Goal: Check status: Check status

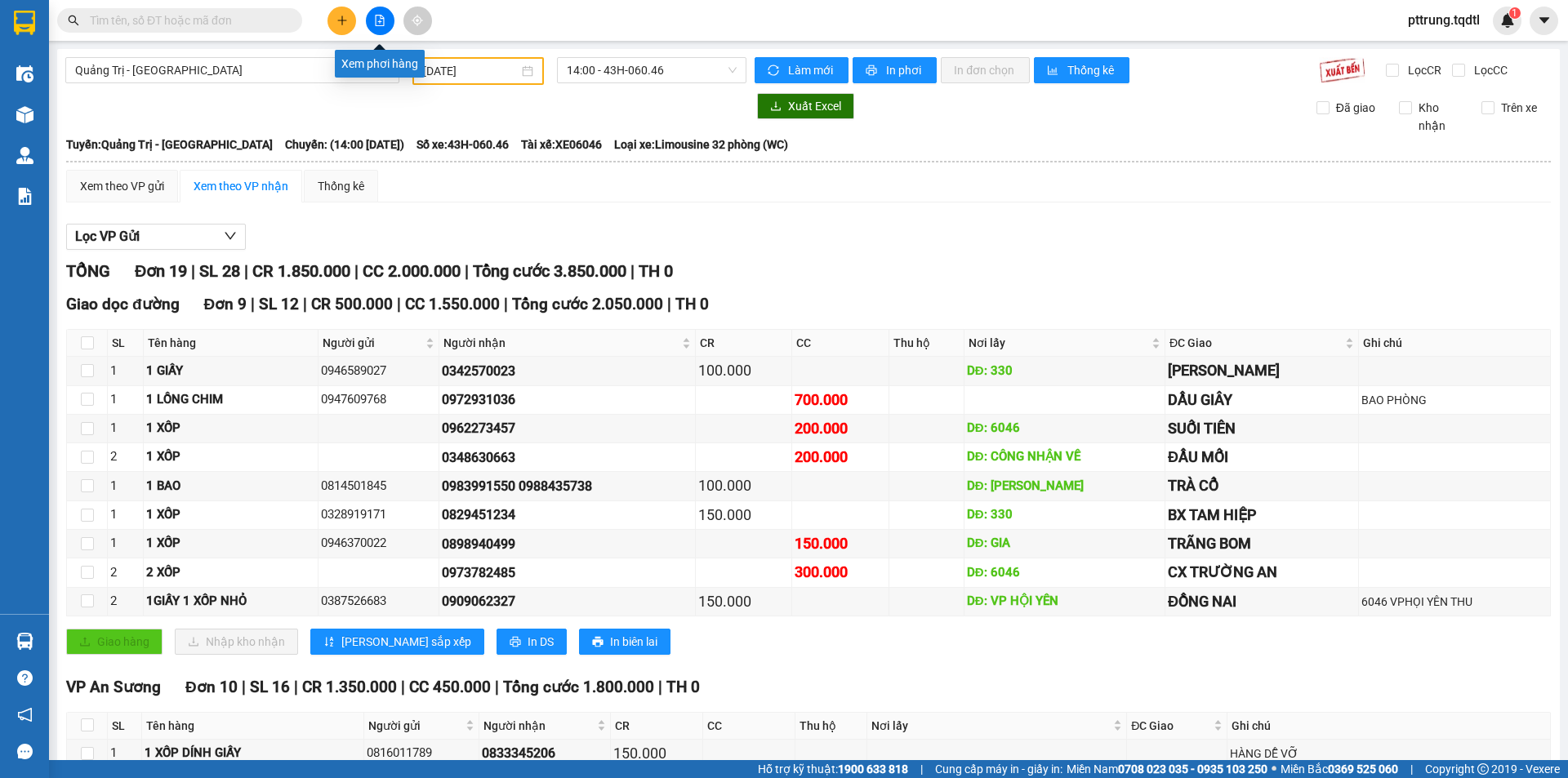
click at [382, 23] on icon "file-add" at bounding box center [380, 20] width 11 height 11
click at [483, 73] on input "[DATE]" at bounding box center [470, 70] width 95 height 18
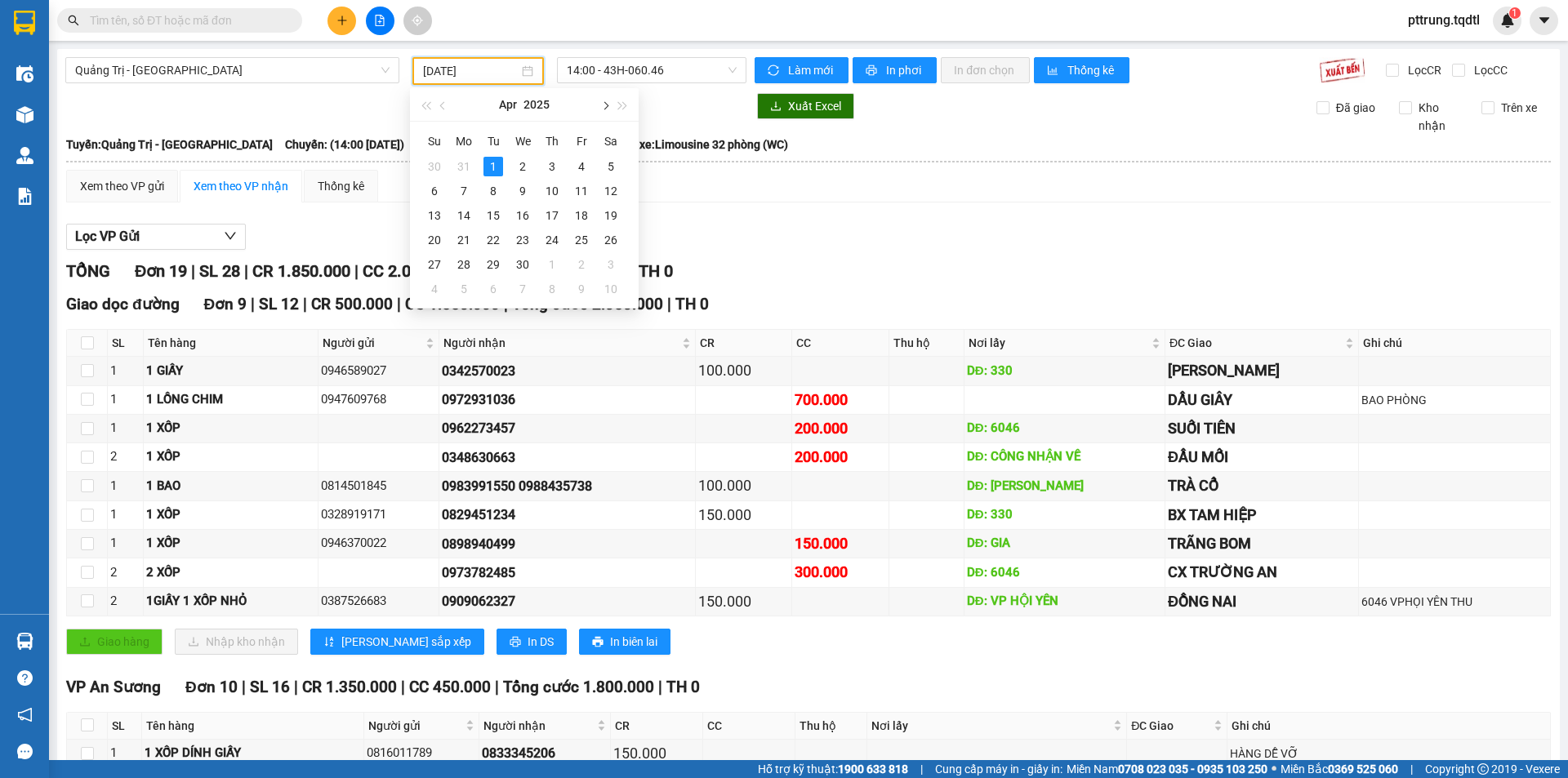
click at [605, 108] on span "button" at bounding box center [604, 106] width 8 height 8
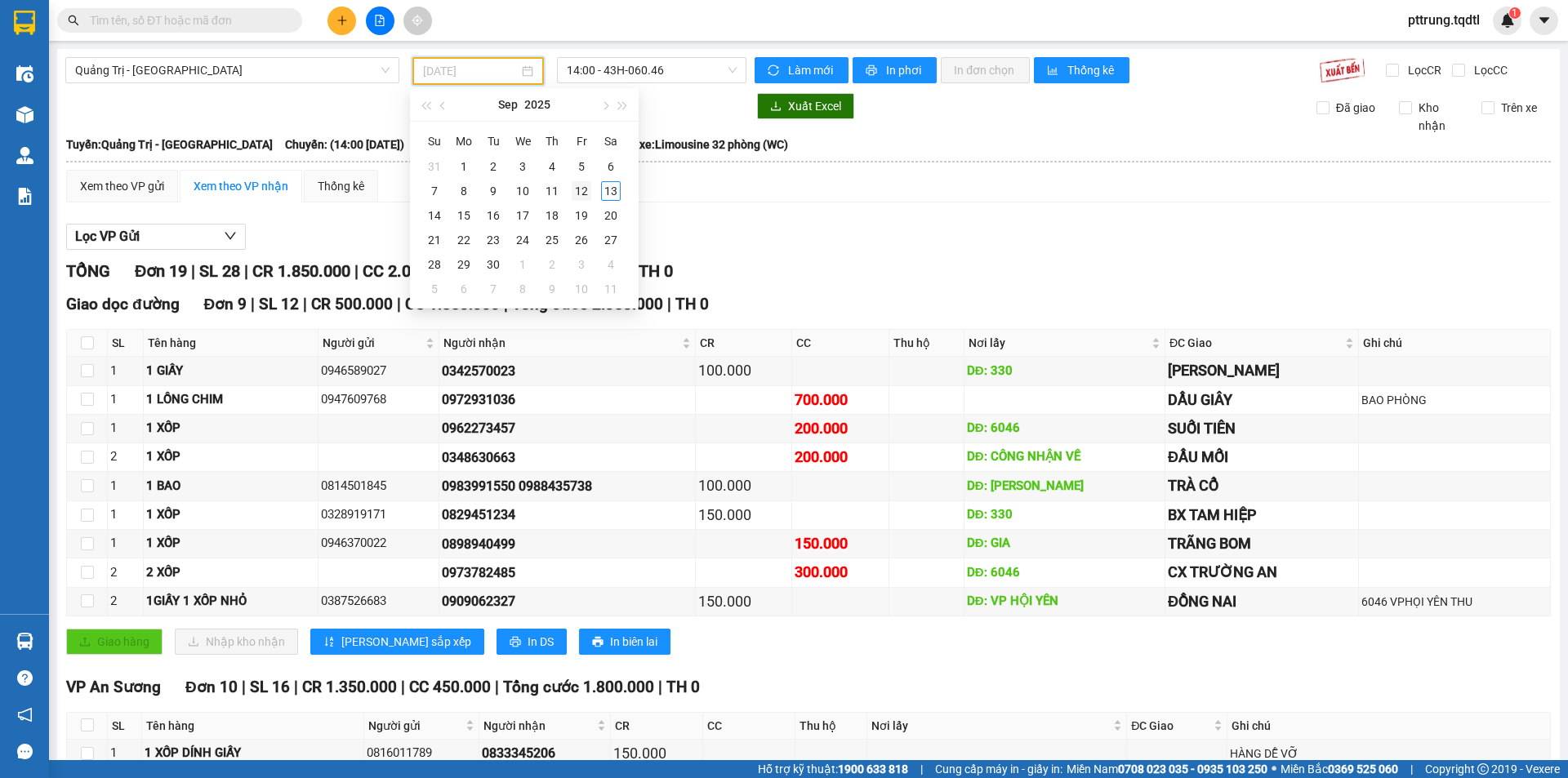
click at [582, 190] on div "12" at bounding box center [581, 191] width 19 height 19
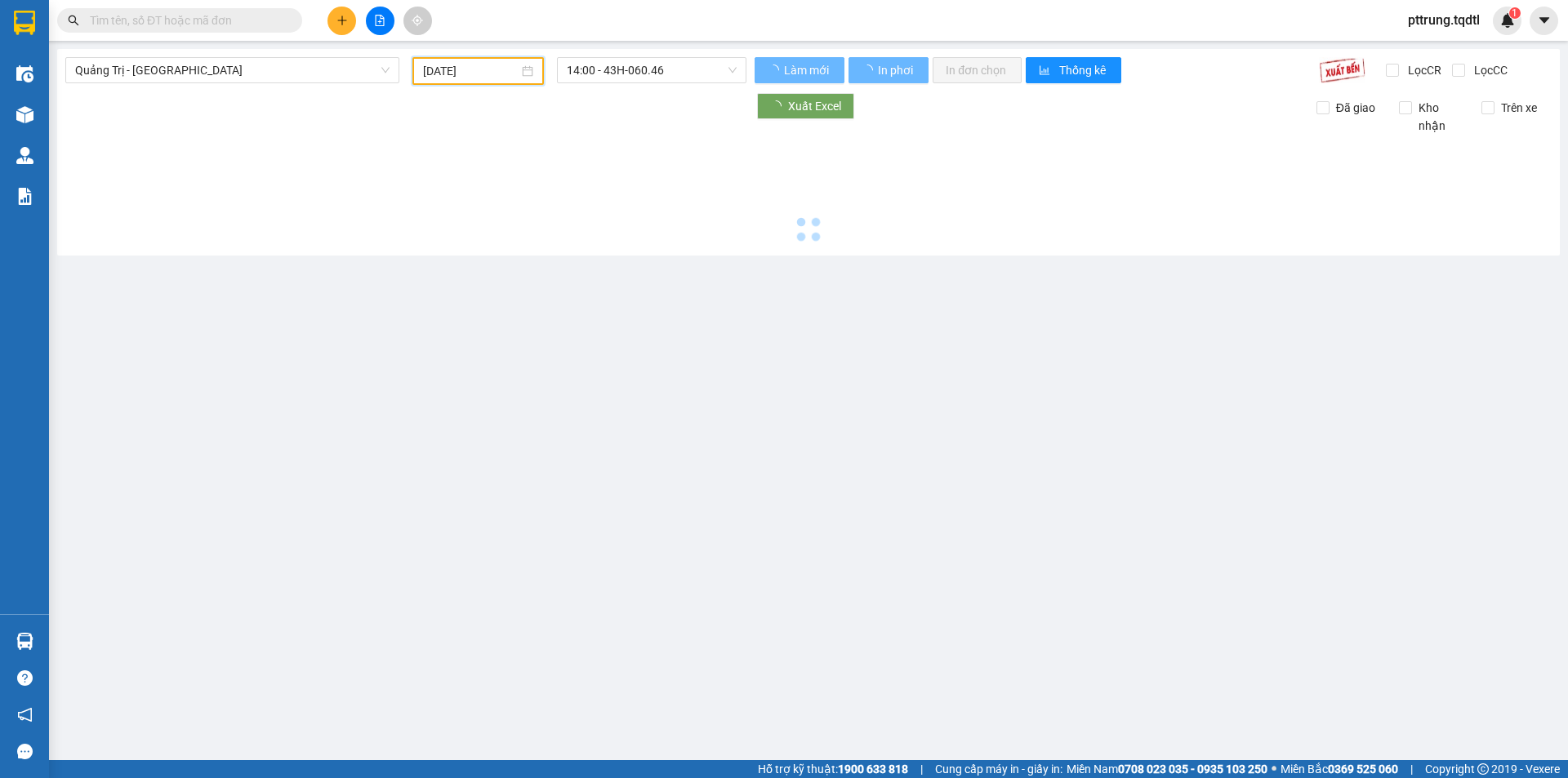
type input "[DATE]"
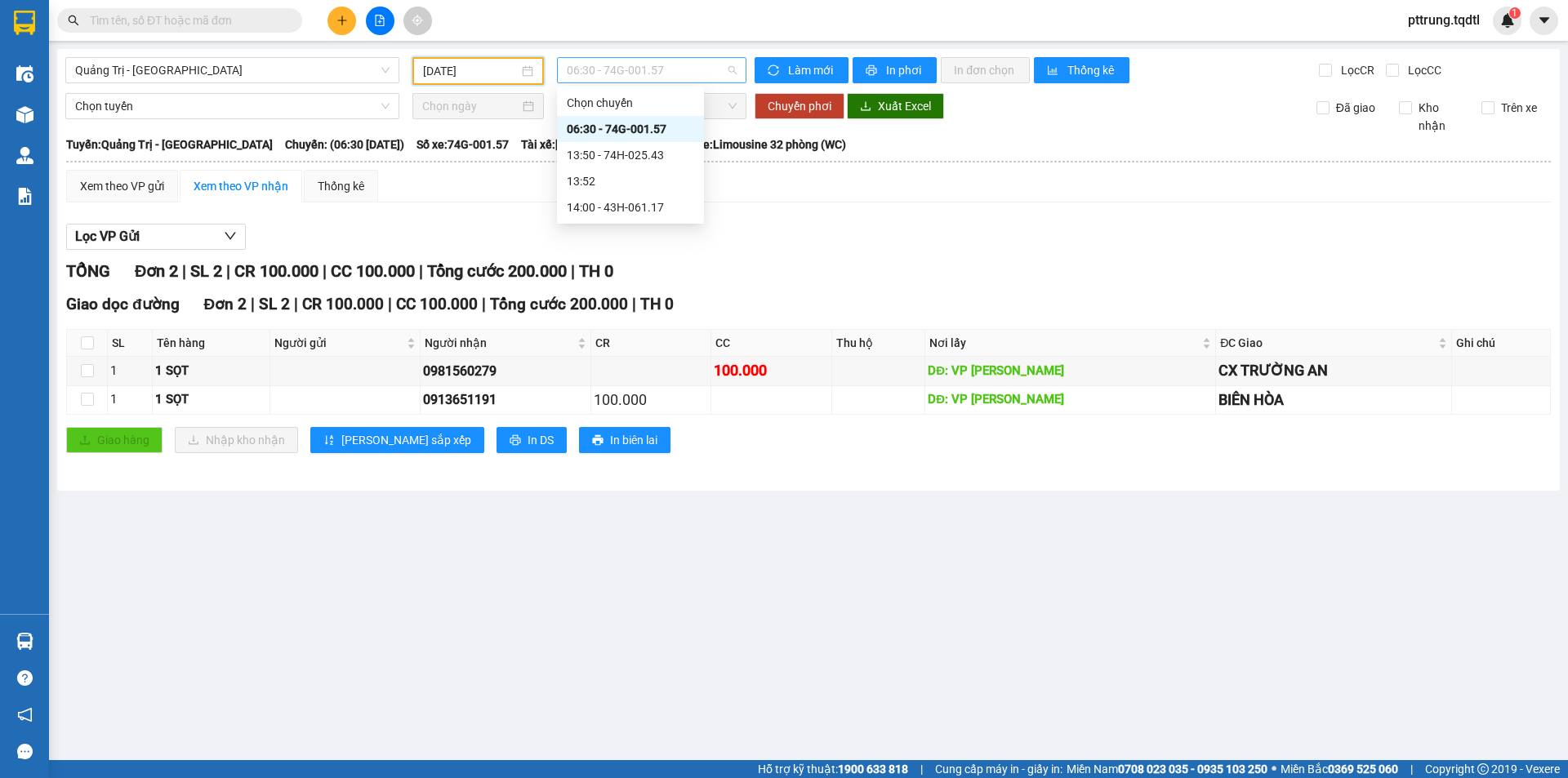
click at [709, 78] on span "06:30 - 74G-001.57" at bounding box center [651, 70] width 169 height 24
click at [677, 205] on div "14:00 - 43H-061.17" at bounding box center [631, 207] width 128 height 18
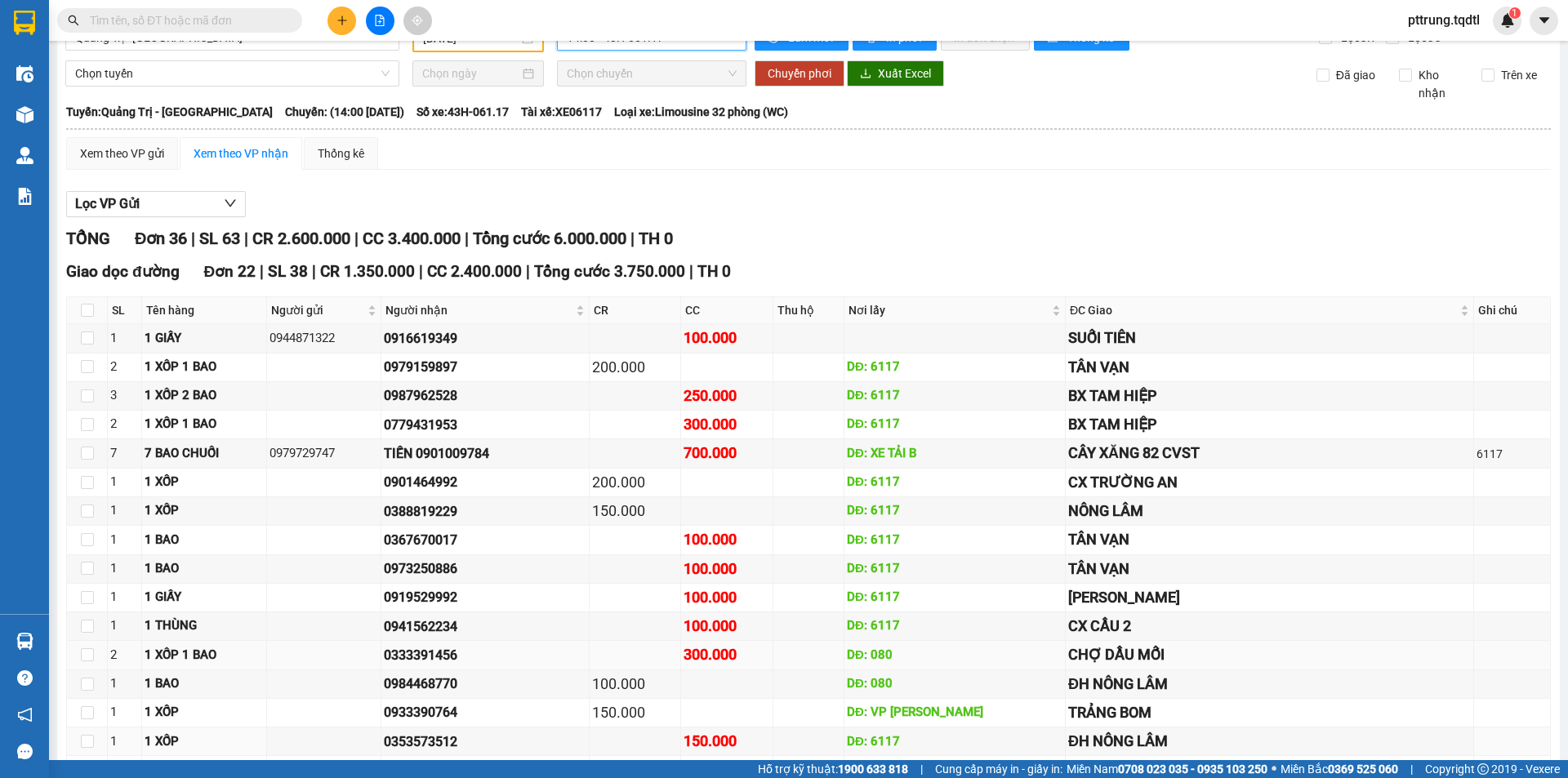
scroll to position [22, 0]
